Goal: Check status: Check status

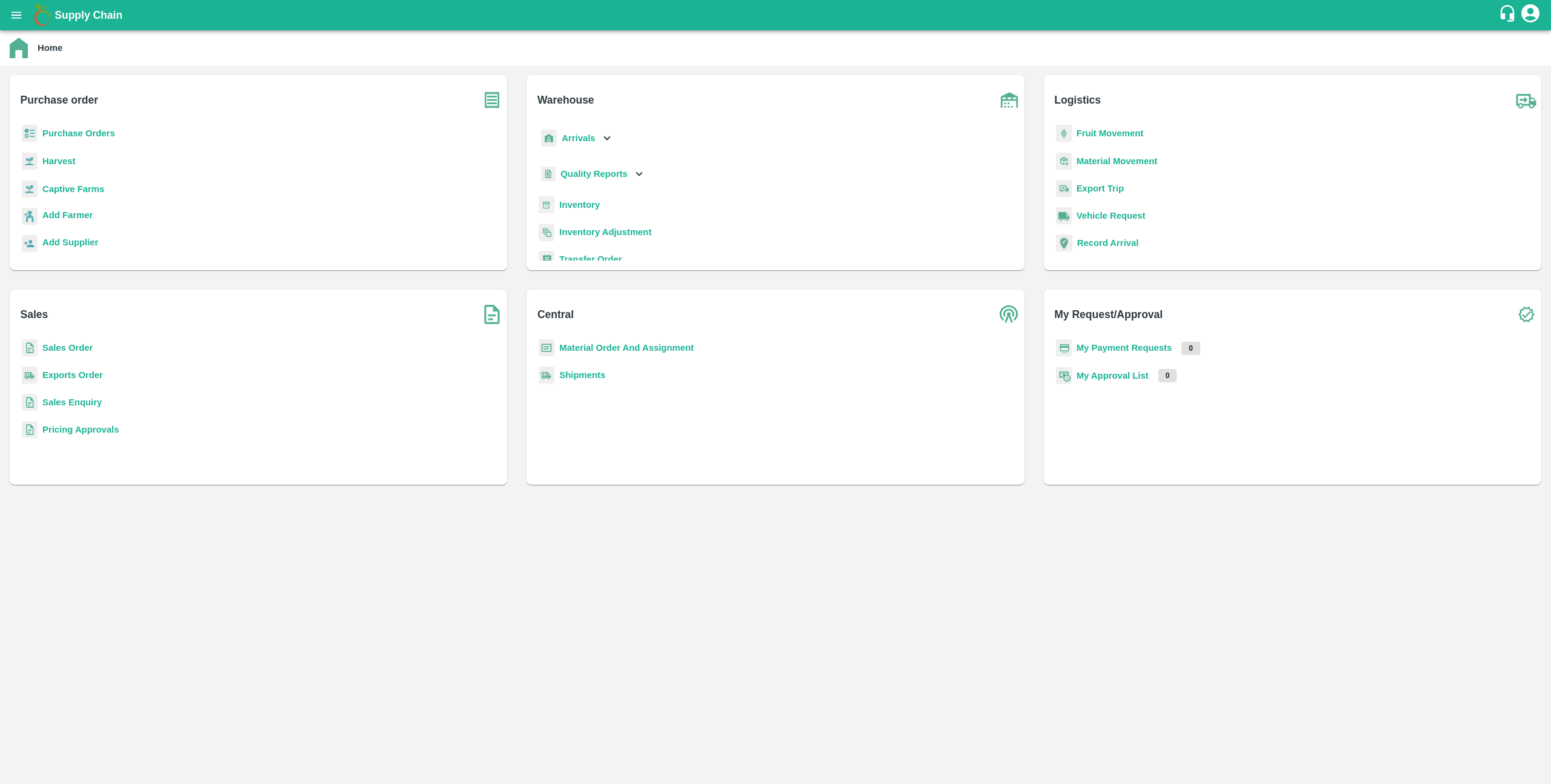
click at [54, 344] on b "Sales Order" at bounding box center [67, 348] width 50 height 10
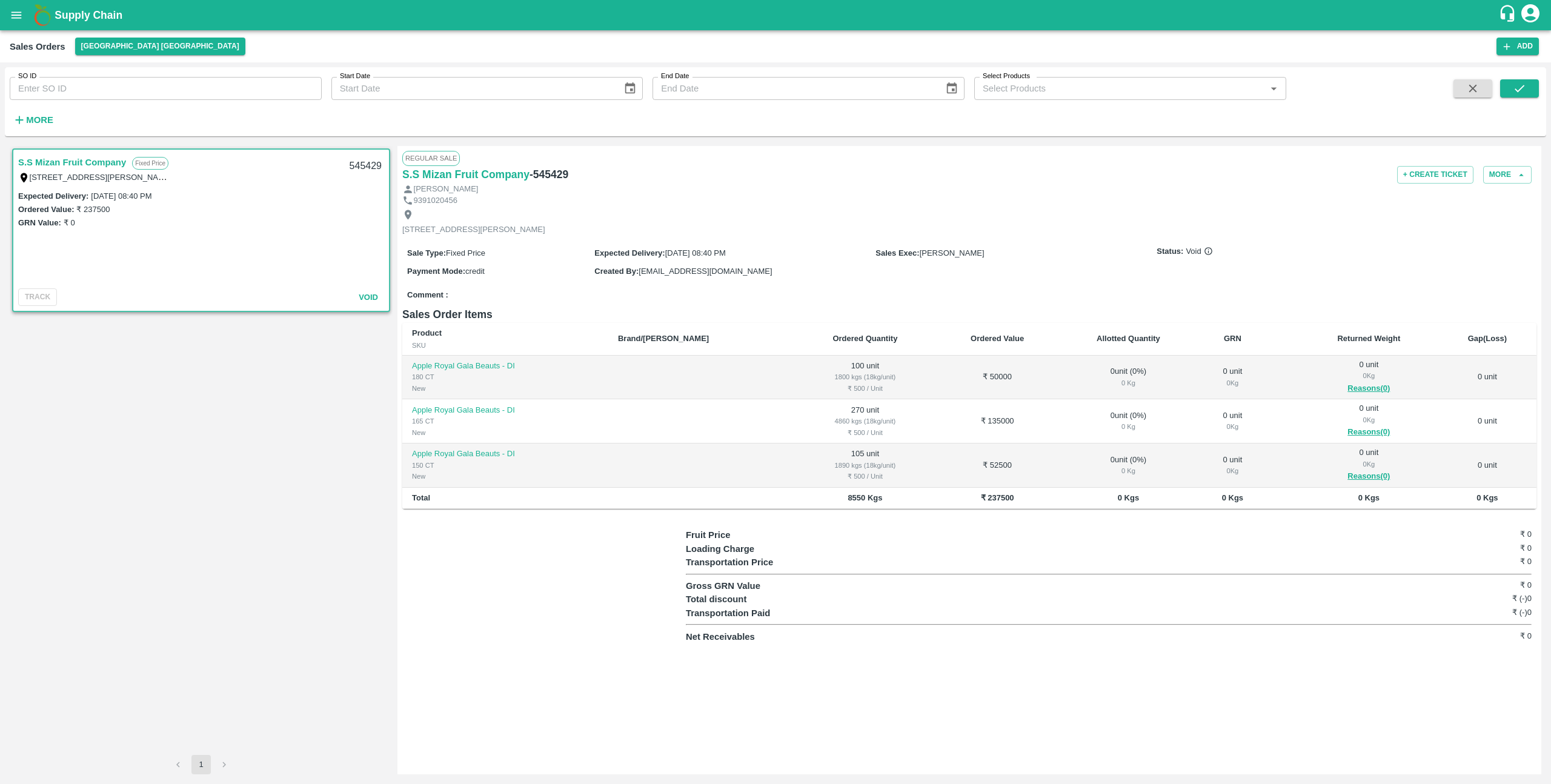
click at [66, 92] on input "SO ID" at bounding box center [166, 88] width 312 height 23
type input "43672"
click at [1525, 89] on icon "submit" at bounding box center [1520, 89] width 13 height 13
click at [105, 42] on button "[GEOGRAPHIC_DATA] [GEOGRAPHIC_DATA]" at bounding box center [160, 46] width 170 height 18
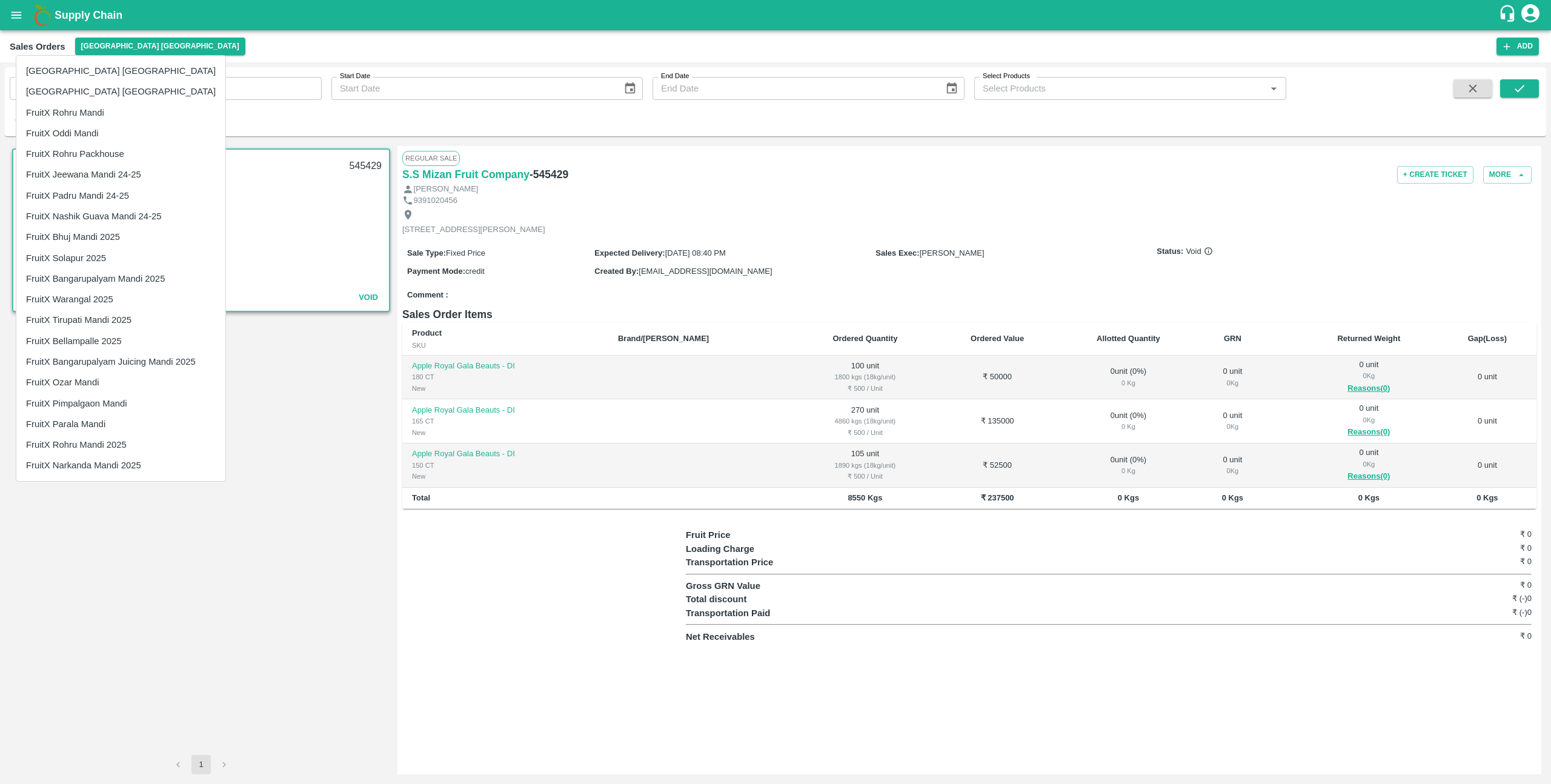
click at [238, 504] on div at bounding box center [775, 392] width 1551 height 784
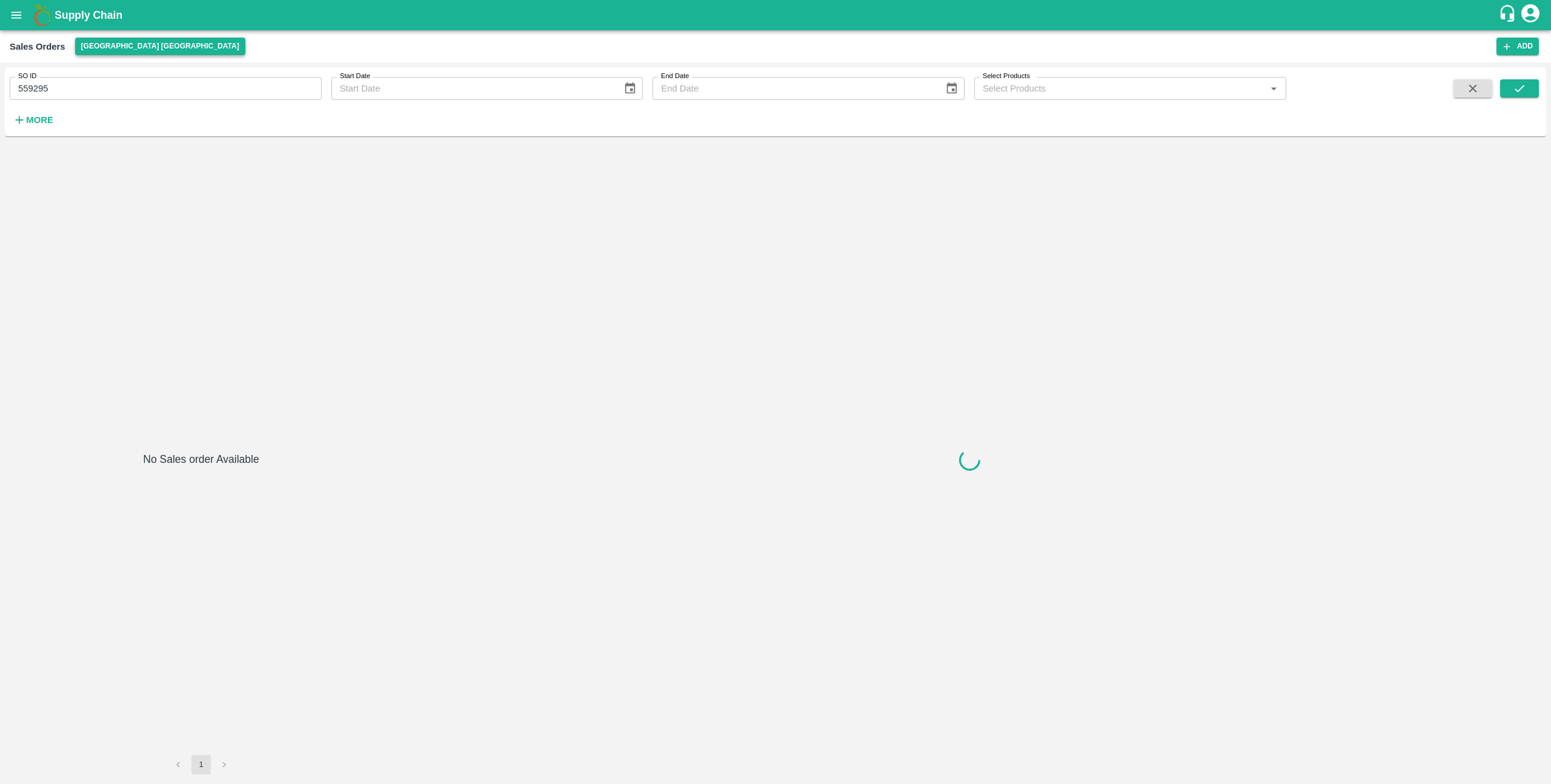
click at [96, 40] on button "[GEOGRAPHIC_DATA] [GEOGRAPHIC_DATA]" at bounding box center [160, 46] width 170 height 18
